Goal: Book appointment/travel/reservation

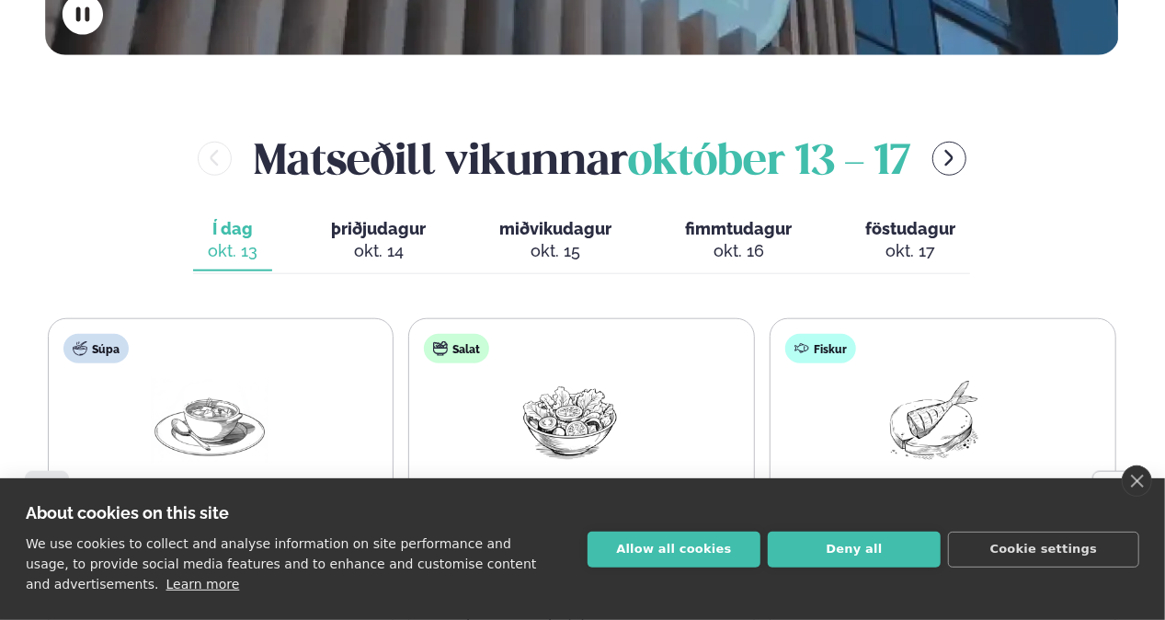
scroll to position [736, 0]
click at [342, 219] on span "þriðjudagur" at bounding box center [378, 228] width 95 height 19
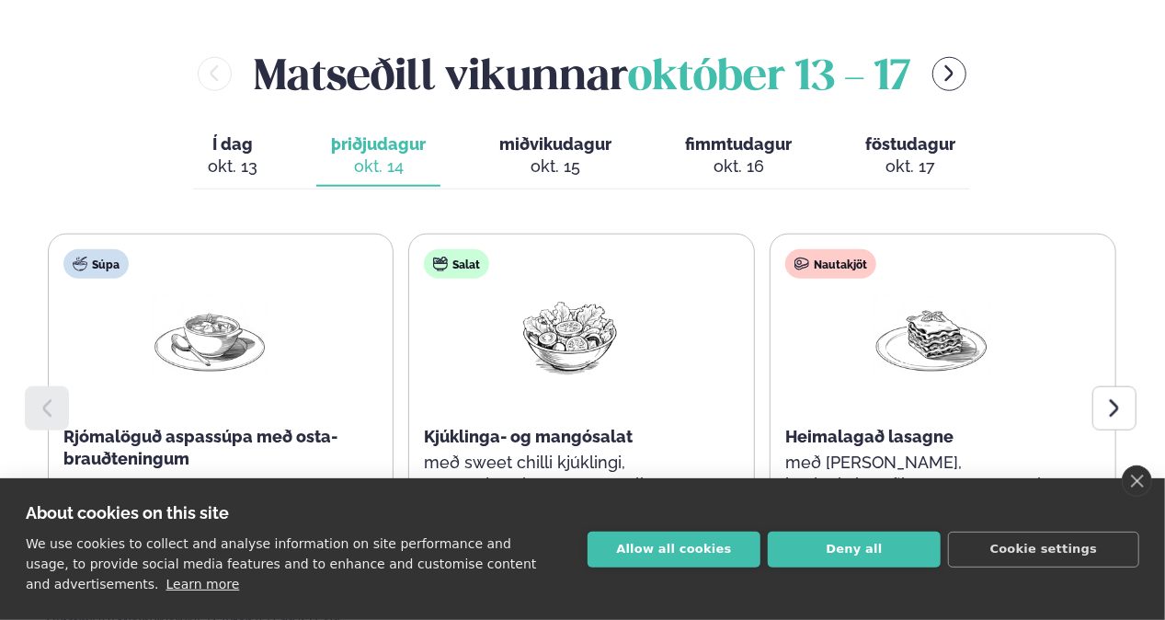
scroll to position [920, 0]
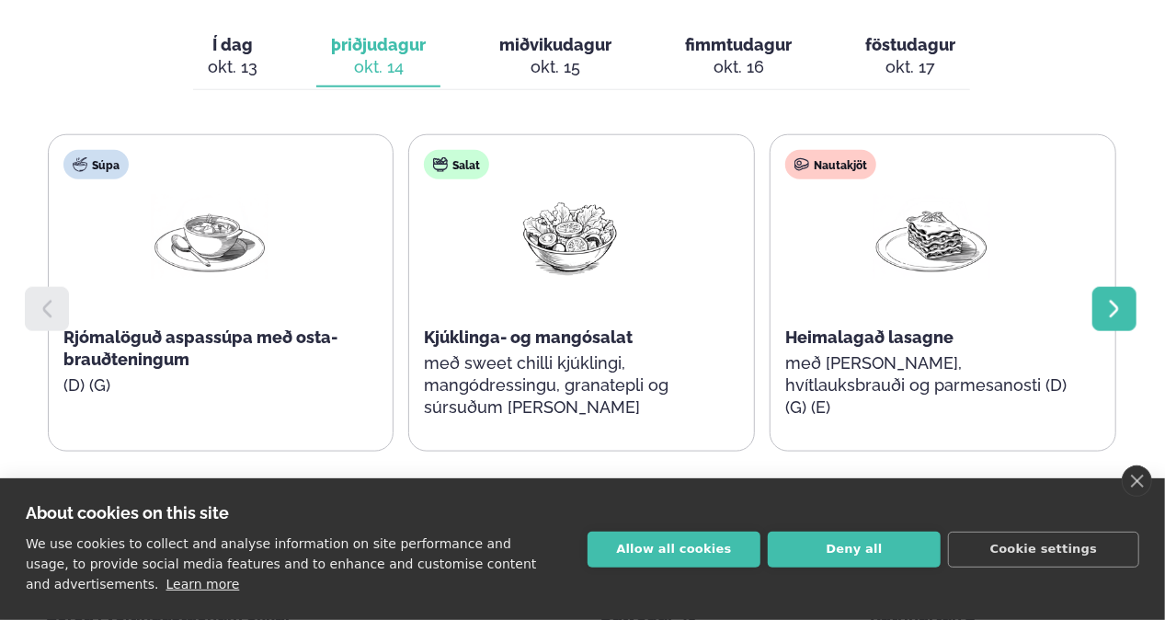
click at [1122, 298] on icon at bounding box center [1115, 309] width 22 height 22
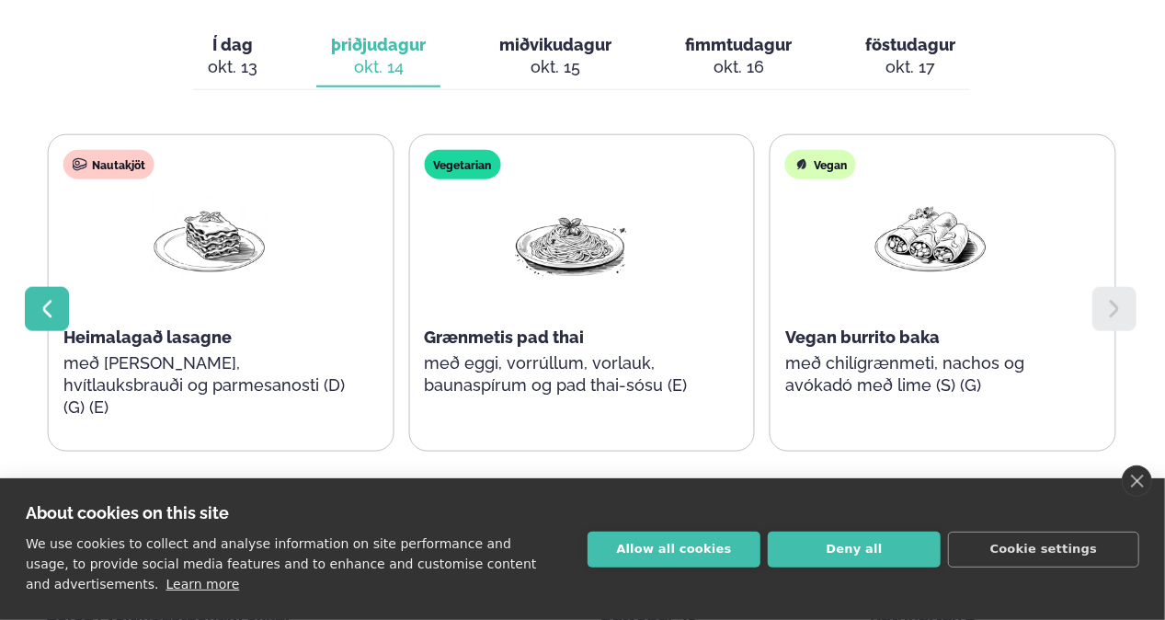
click at [41, 298] on icon at bounding box center [47, 309] width 22 height 22
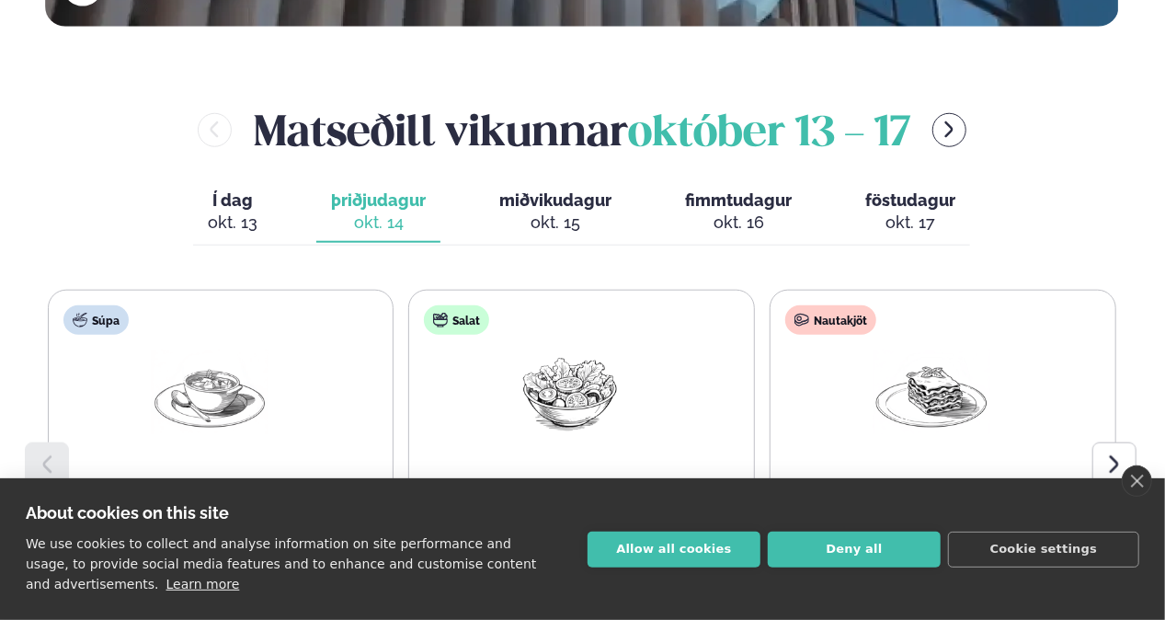
scroll to position [736, 0]
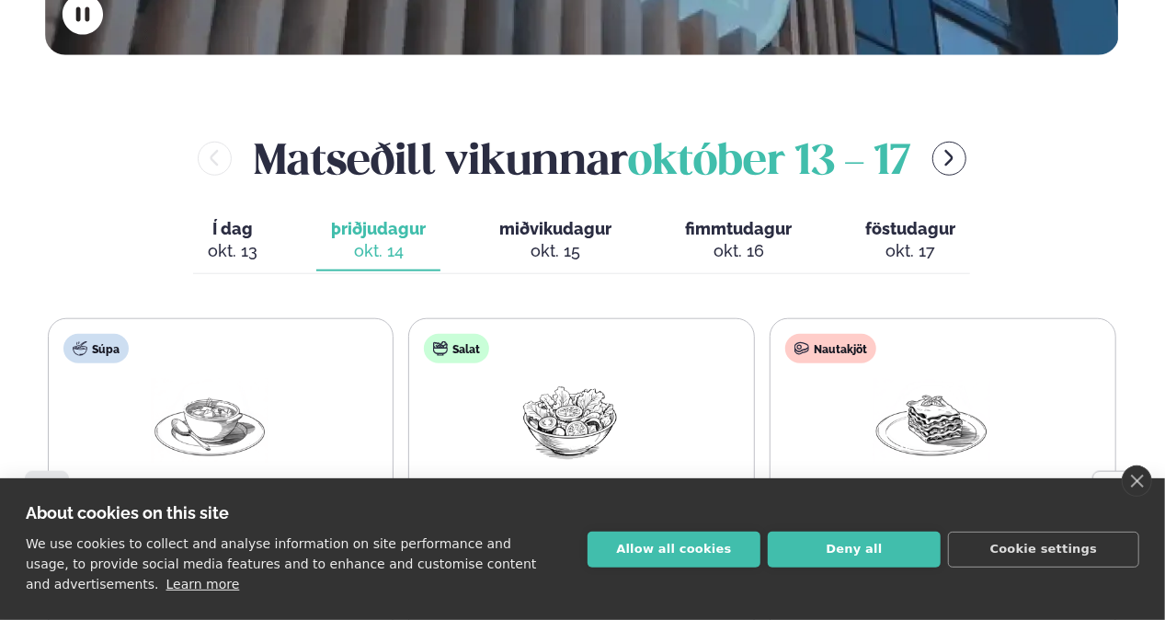
click at [537, 240] on div "okt. 15" at bounding box center [555, 251] width 112 height 22
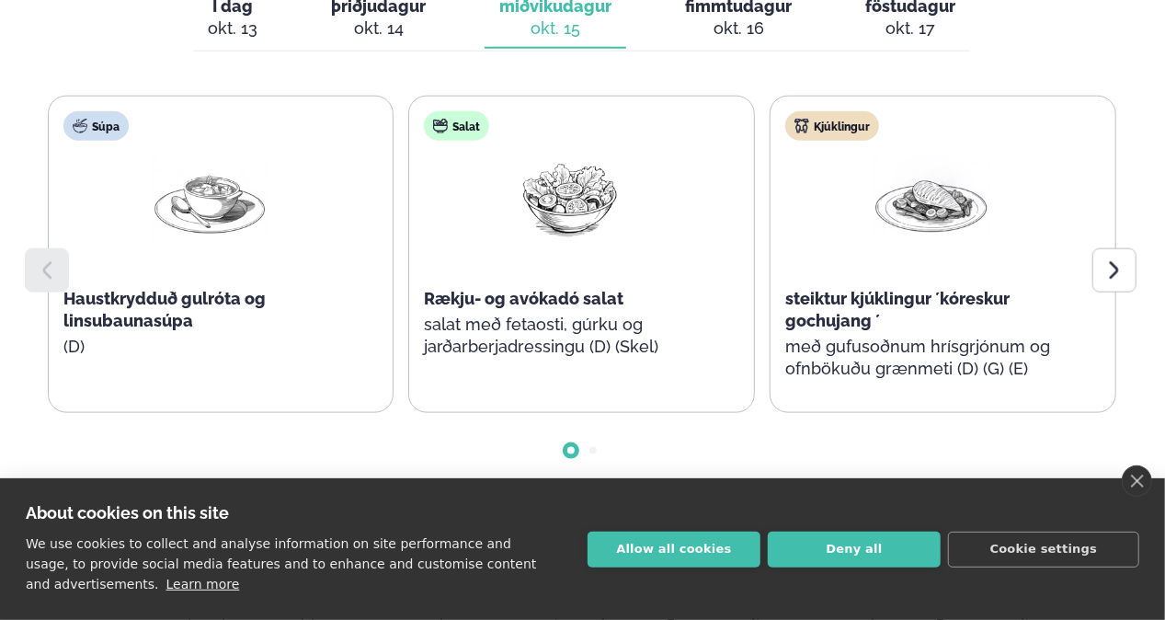
scroll to position [920, 0]
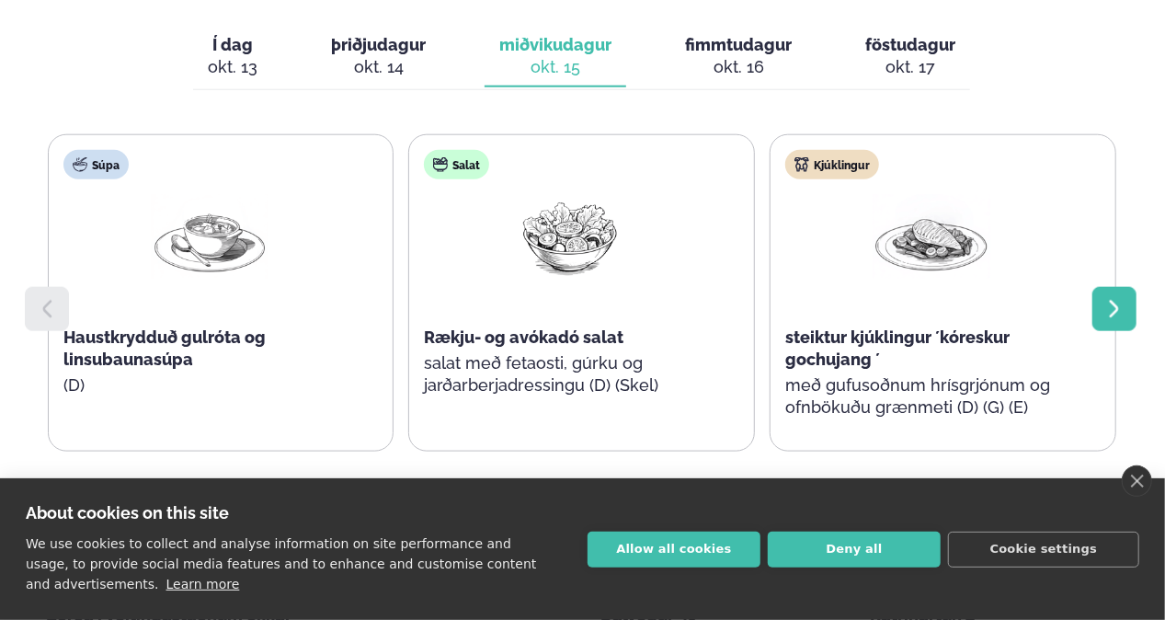
click at [1119, 298] on icon at bounding box center [1115, 309] width 22 height 22
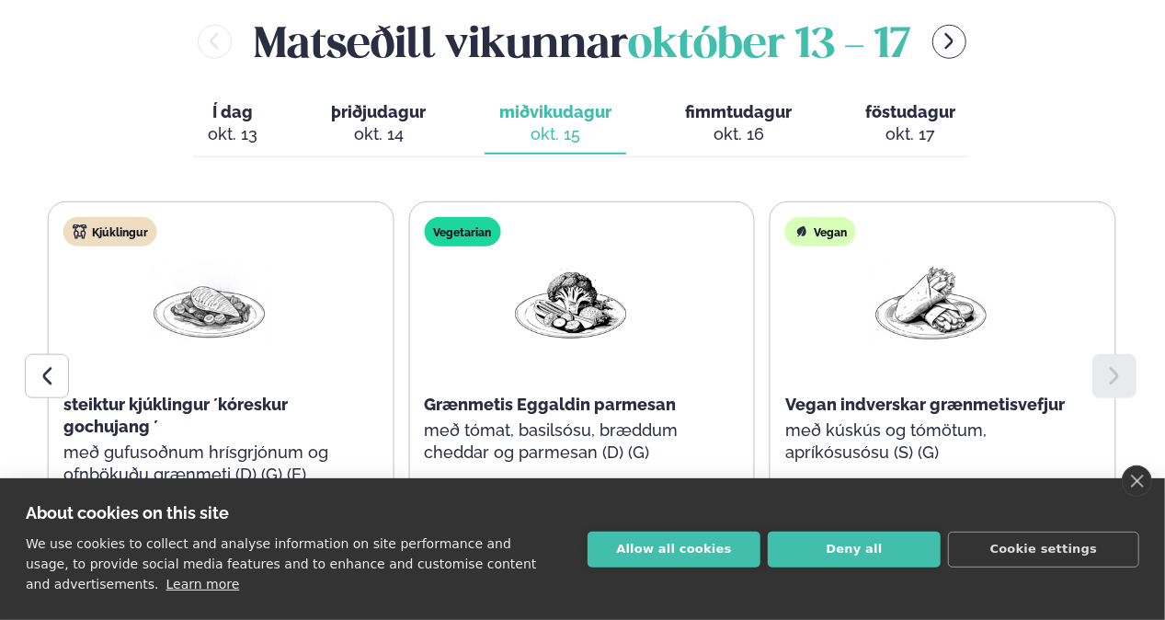
scroll to position [828, 0]
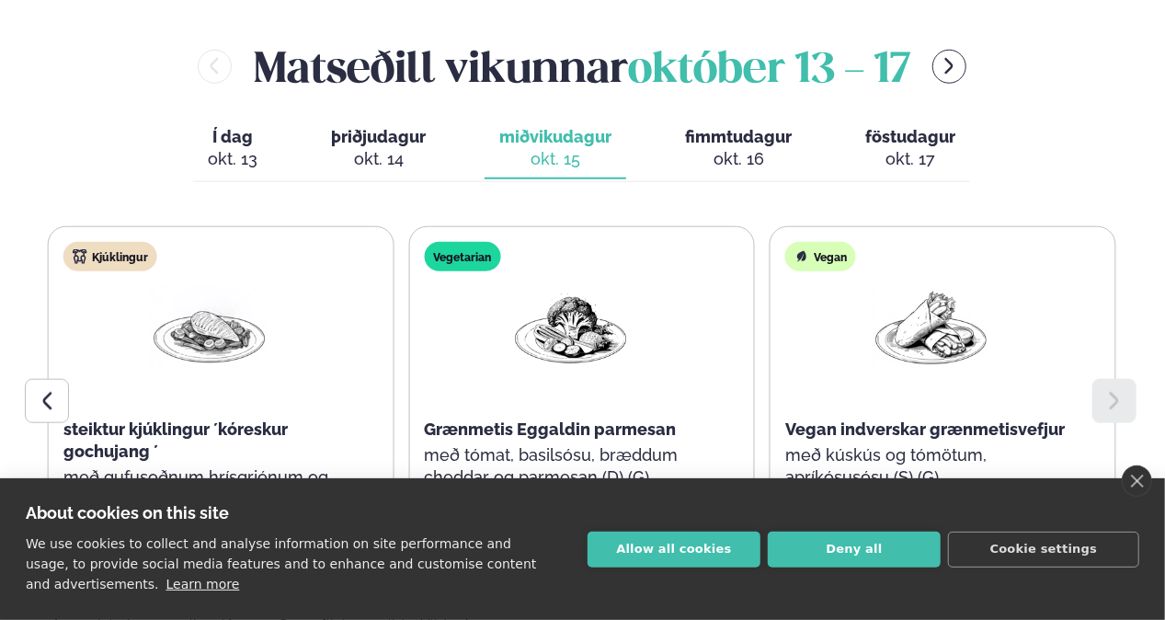
click at [745, 148] on div "okt. 16" at bounding box center [738, 159] width 107 height 22
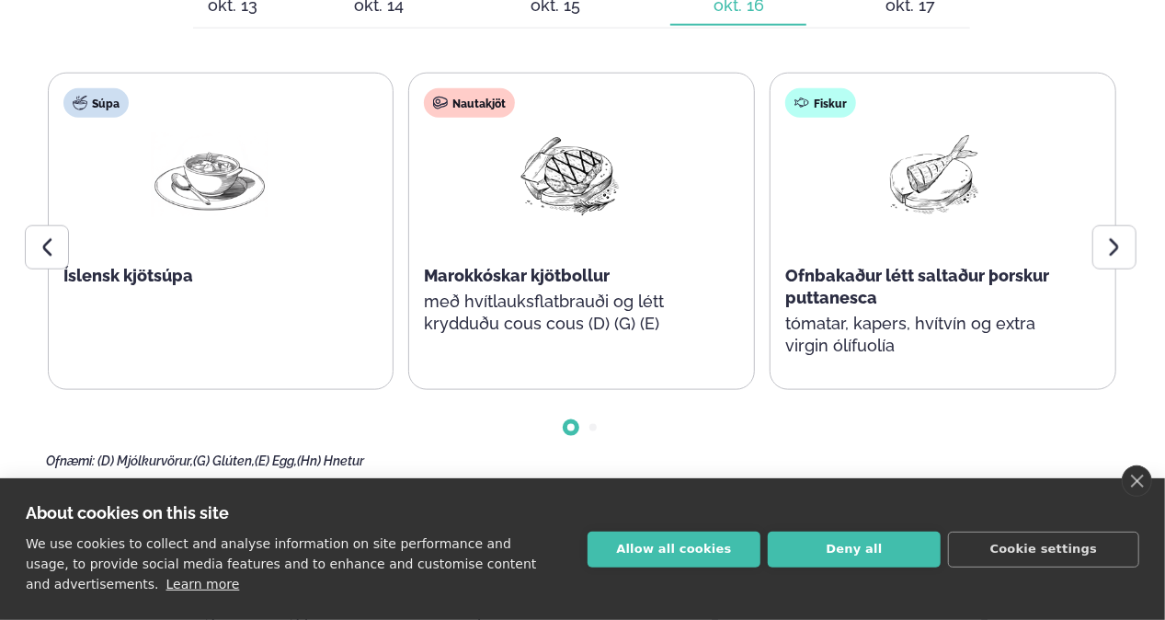
scroll to position [920, 0]
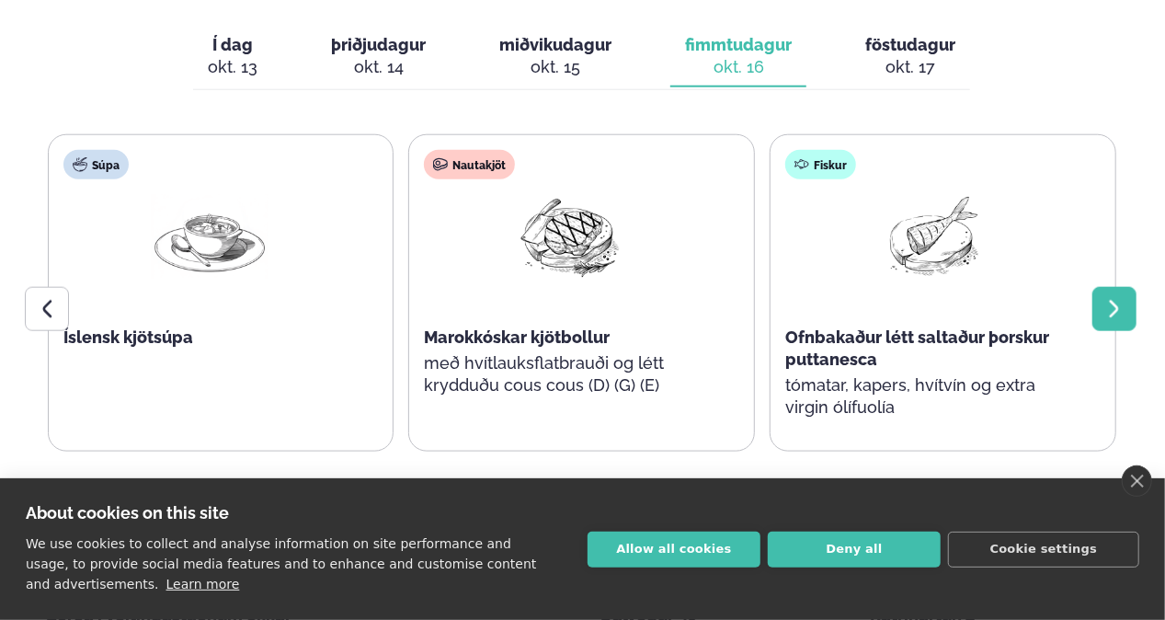
click at [1108, 298] on icon at bounding box center [1115, 309] width 22 height 22
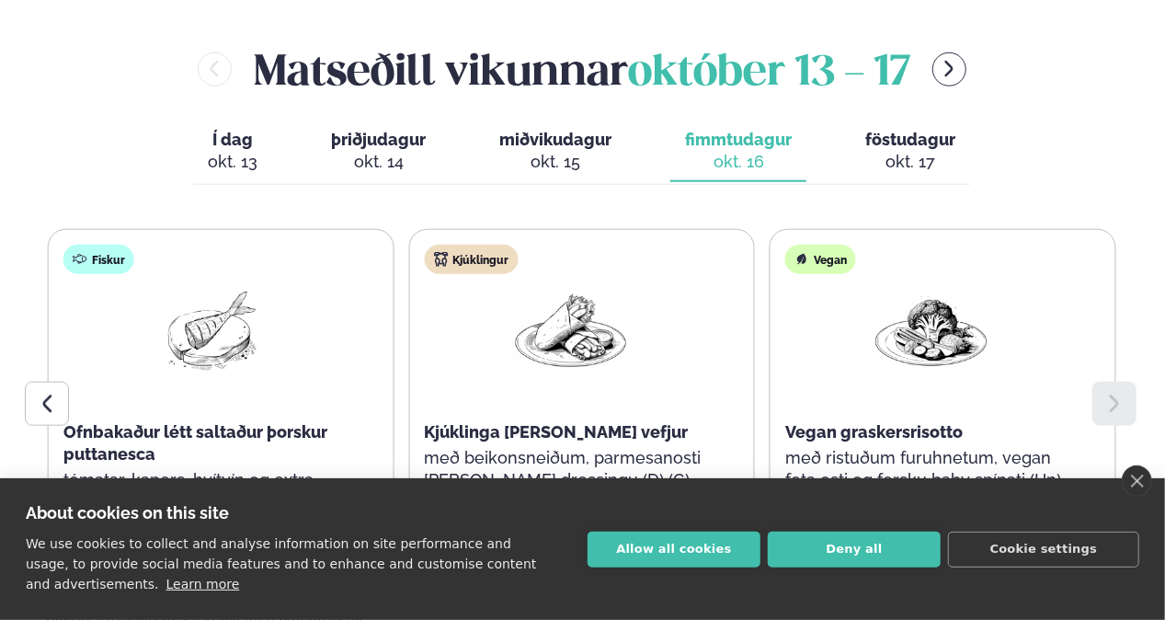
scroll to position [736, 0]
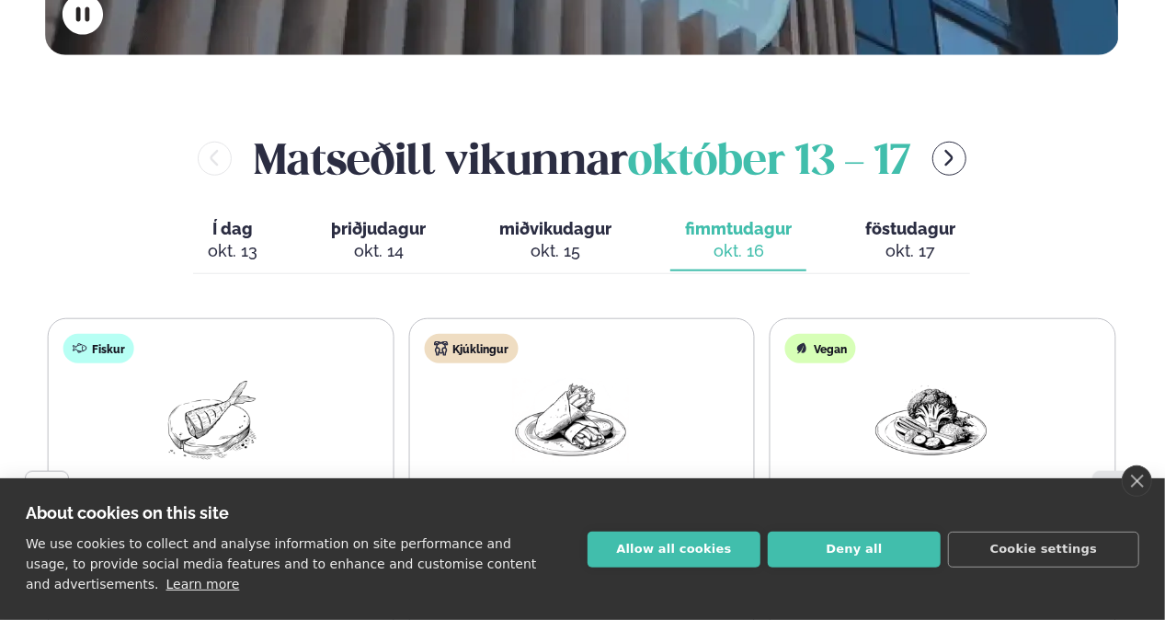
click at [887, 219] on span "föstudagur" at bounding box center [911, 228] width 90 height 19
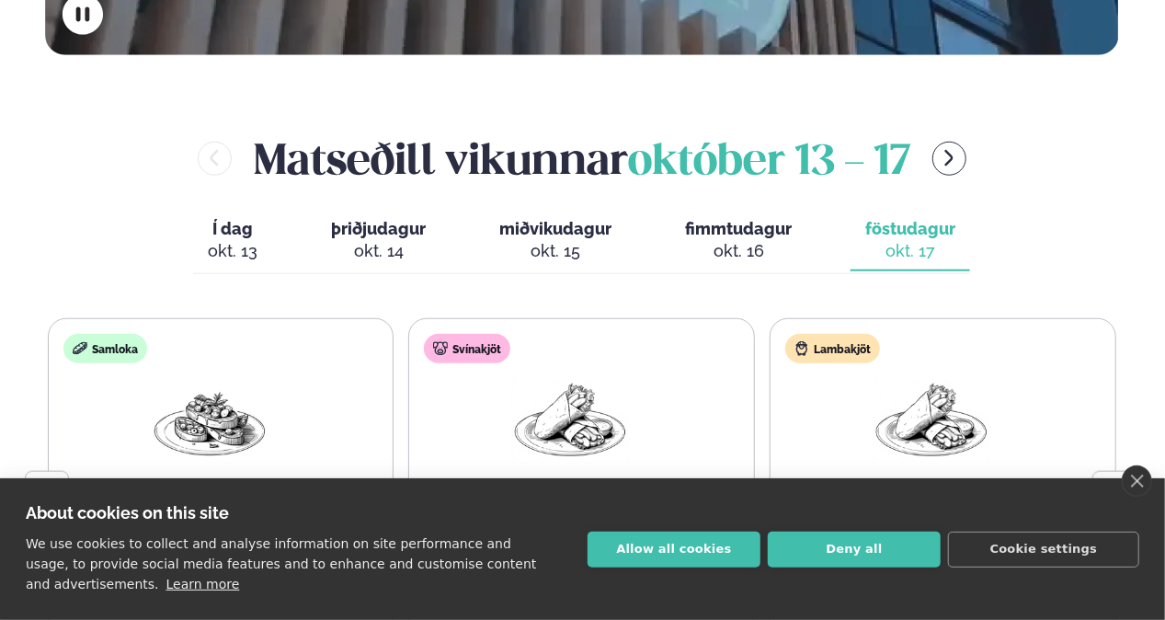
click at [959, 148] on icon "menu-btn-right" at bounding box center [949, 158] width 20 height 20
